Goal: Navigation & Orientation: Find specific page/section

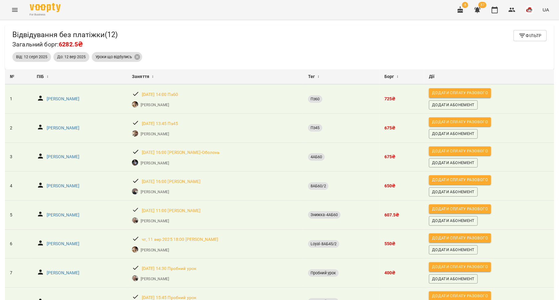
scroll to position [20, 0]
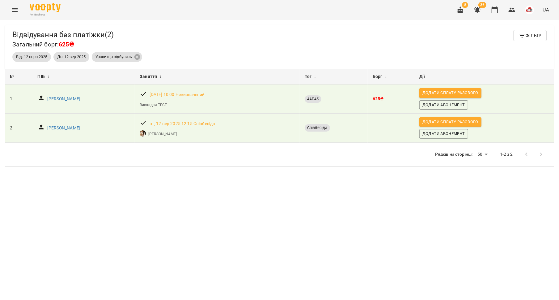
click at [13, 10] on icon "Menu" at bounding box center [15, 10] width 6 height 4
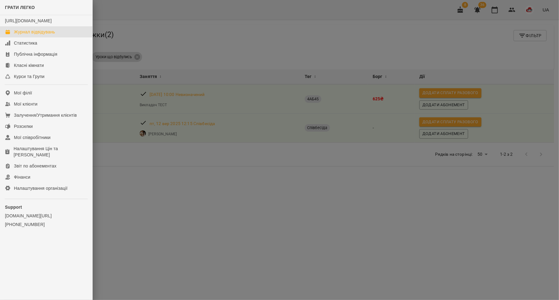
click at [21, 35] on div "Журнал відвідувань" at bounding box center [34, 32] width 41 height 6
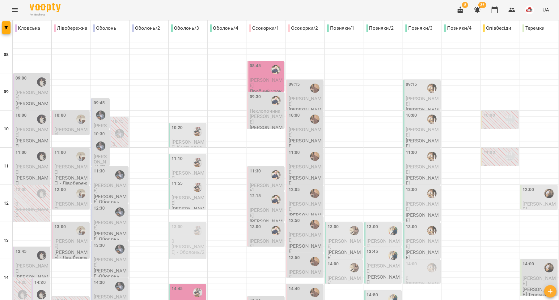
click at [477, 12] on icon "button" at bounding box center [477, 9] width 7 height 7
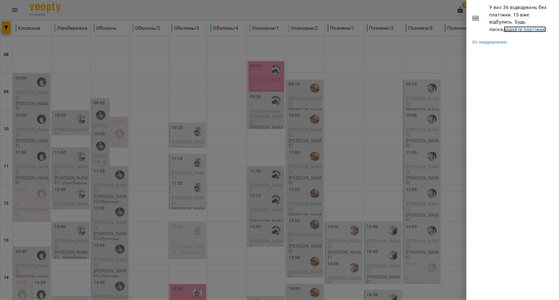
click at [504, 29] on link "додайте платіжки!" at bounding box center [525, 29] width 43 height 6
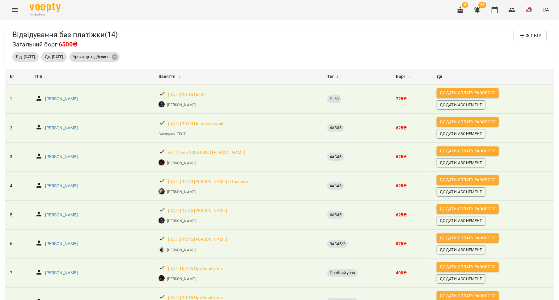
click at [18, 13] on icon "Menu" at bounding box center [14, 9] width 7 height 7
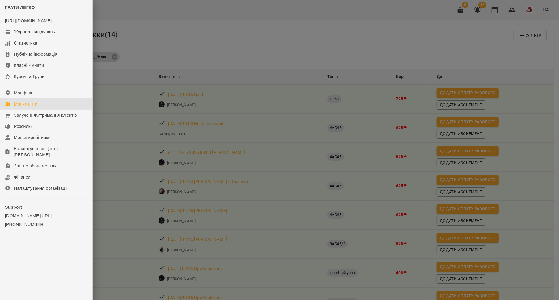
click at [26, 107] on div "Мої клієнти" at bounding box center [25, 104] width 23 height 6
